Goal: Find contact information: Find contact information

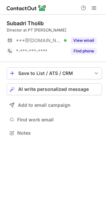
scroll to position [128, 106]
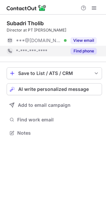
click at [84, 51] on button "Find phone" at bounding box center [84, 51] width 26 height 7
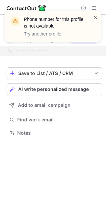
click at [95, 17] on span at bounding box center [95, 17] width 5 height 7
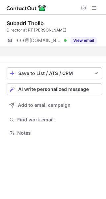
scroll to position [117, 106]
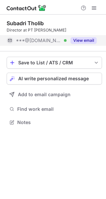
click at [80, 38] on button "View email" at bounding box center [84, 40] width 26 height 7
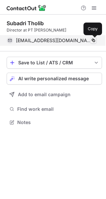
click at [93, 39] on span at bounding box center [93, 40] width 5 height 5
